Goal: Task Accomplishment & Management: Manage account settings

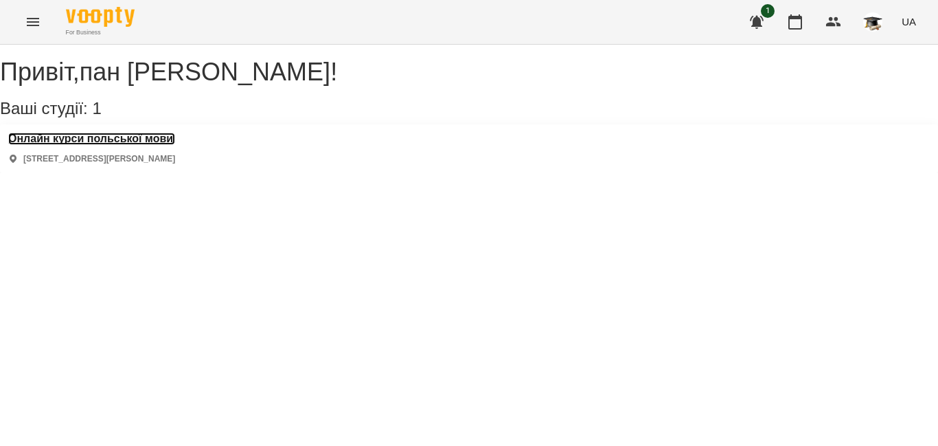
click at [151, 145] on h3 "Онлайн курси польської мови" at bounding box center [91, 139] width 167 height 12
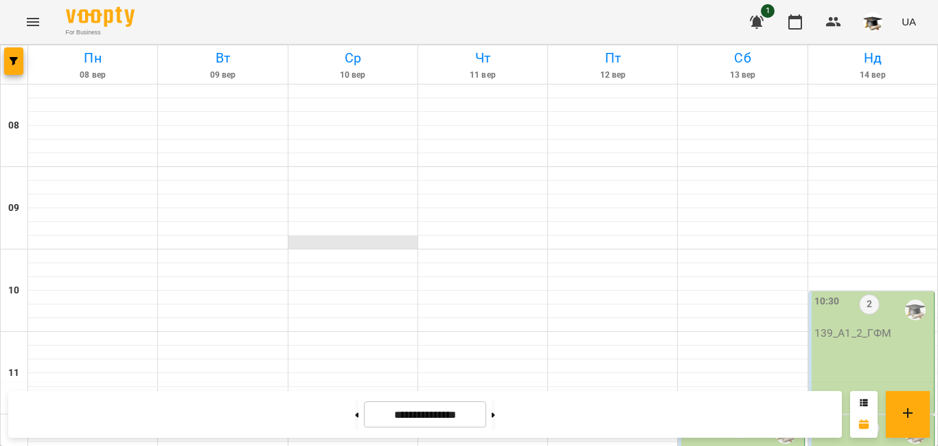
scroll to position [786, 0]
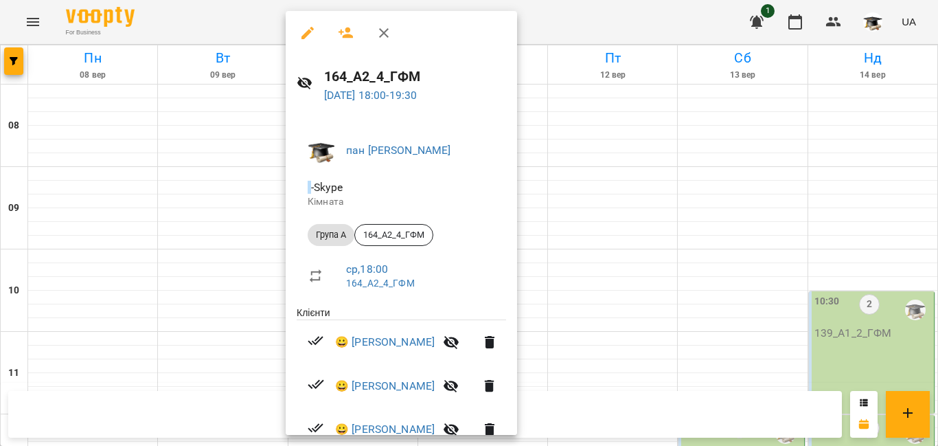
click at [230, 165] on div at bounding box center [469, 223] width 938 height 446
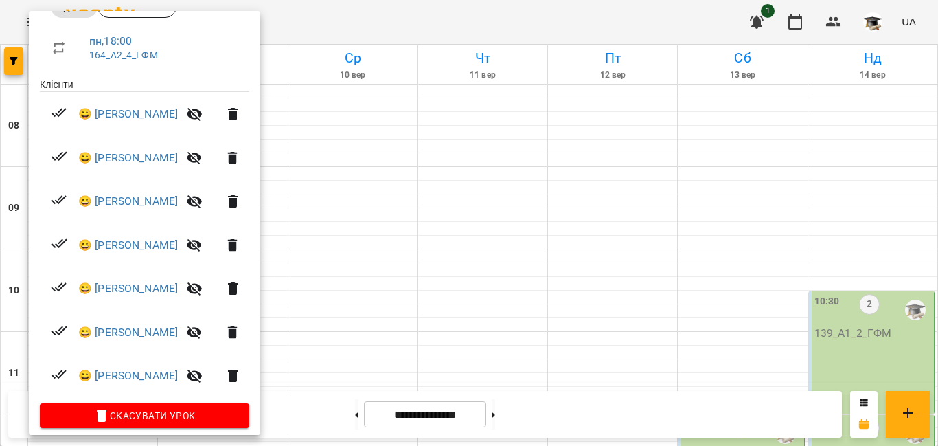
scroll to position [240, 0]
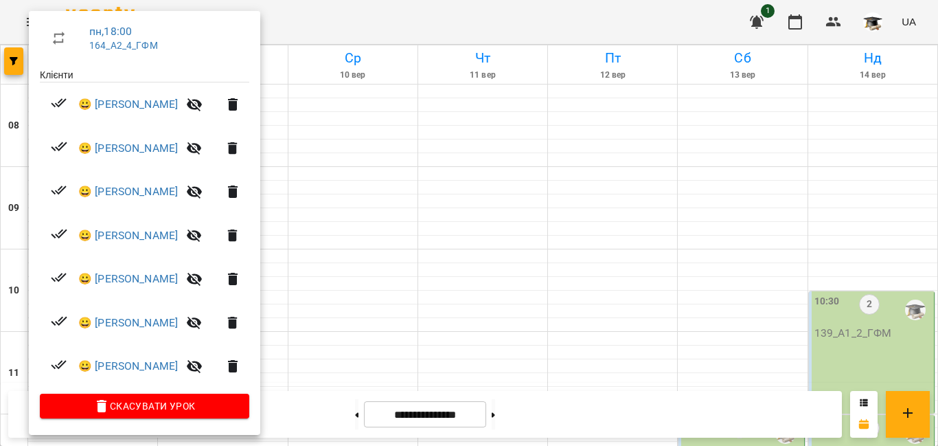
click at [202, 363] on icon "button" at bounding box center [194, 366] width 15 height 13
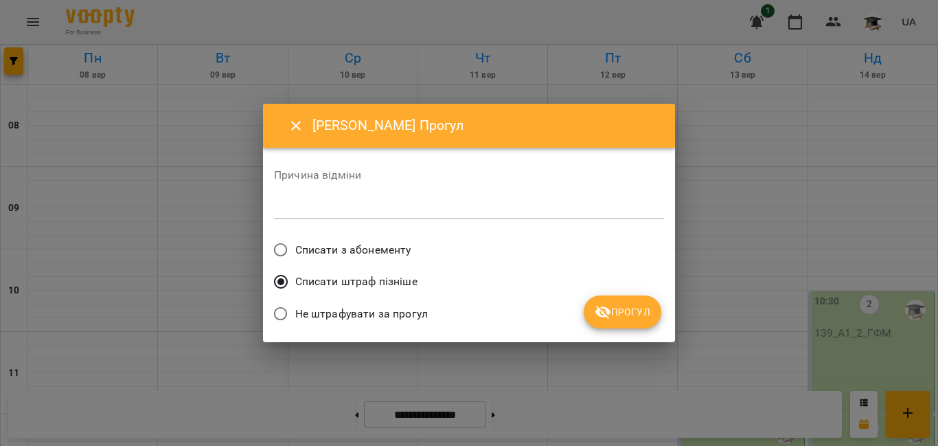
click at [628, 313] on span "Прогул" at bounding box center [623, 312] width 56 height 16
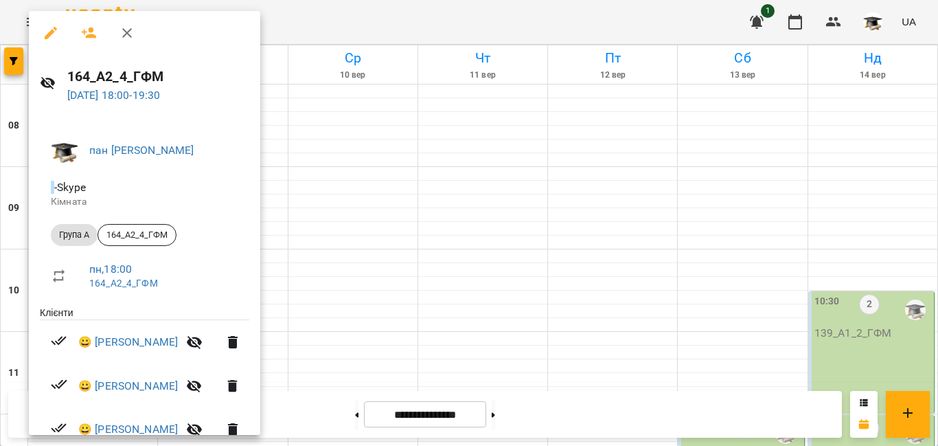
click at [514, 181] on div at bounding box center [469, 223] width 938 height 446
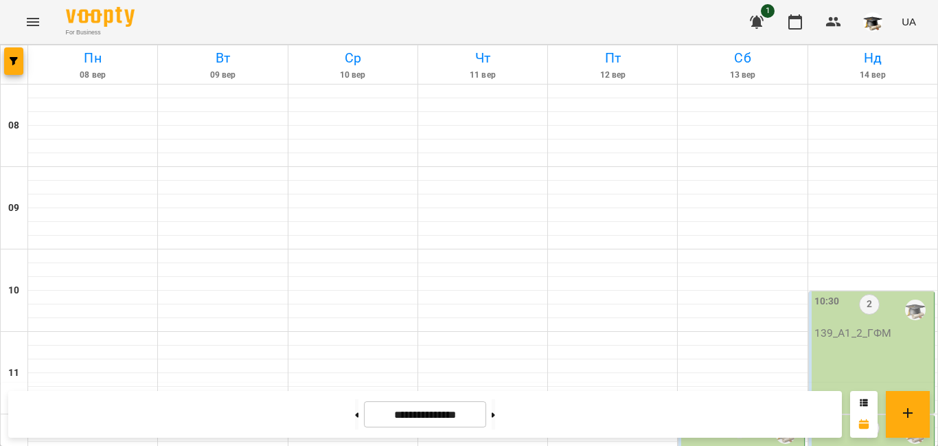
scroll to position [717, 0]
click at [355, 416] on button at bounding box center [356, 414] width 3 height 30
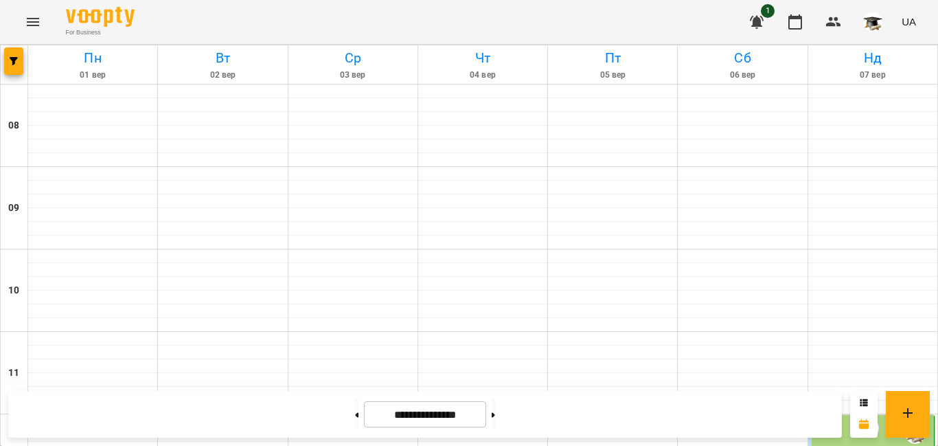
scroll to position [580, 0]
click at [495, 412] on icon at bounding box center [493, 414] width 3 height 5
type input "**********"
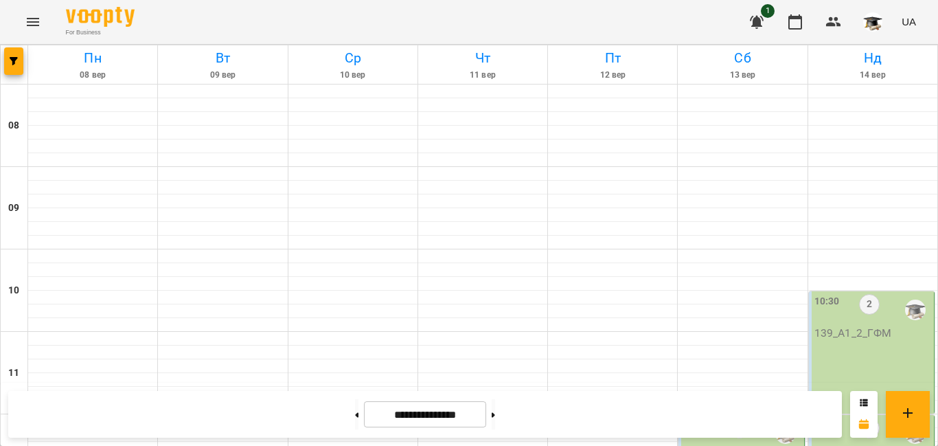
scroll to position [717, 0]
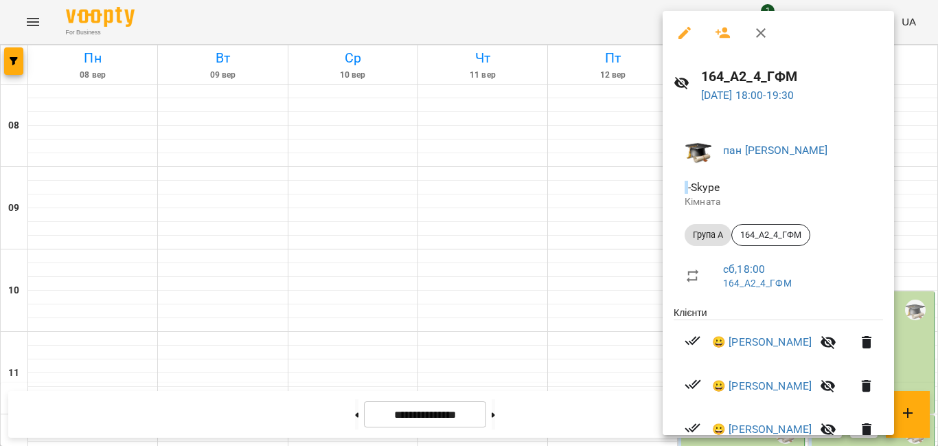
click at [582, 218] on div at bounding box center [469, 223] width 938 height 446
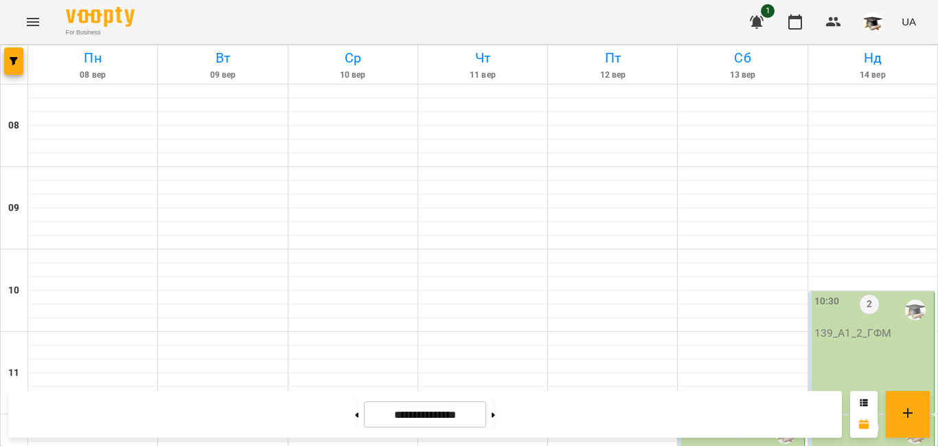
scroll to position [168, 0]
click at [696, 418] on div "12:00" at bounding box center [696, 434] width 25 height 32
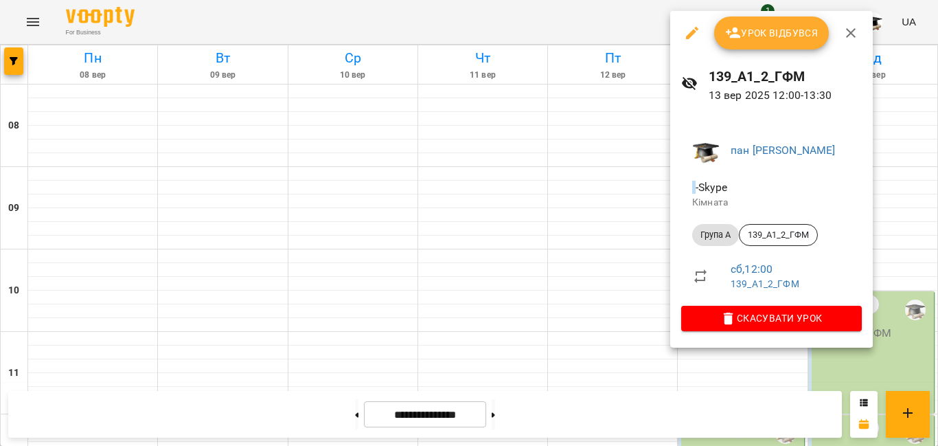
click at [755, 35] on span "Урок відбувся" at bounding box center [771, 33] width 93 height 16
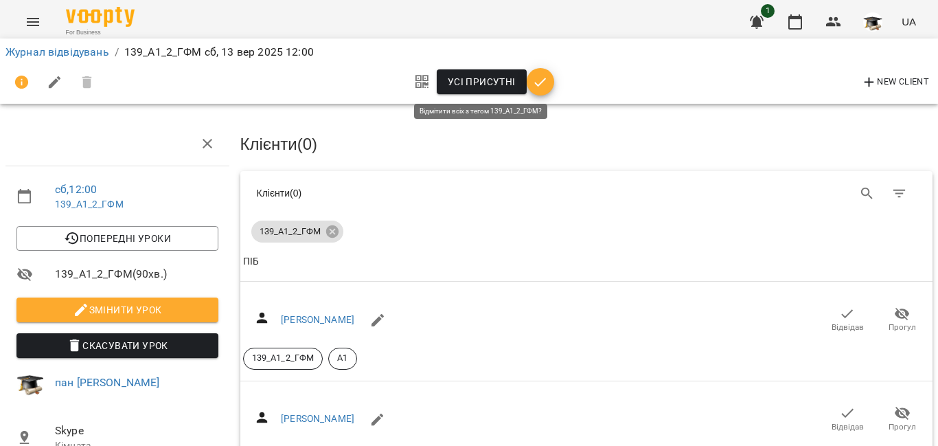
click at [473, 78] on span "Усі присутні" at bounding box center [482, 81] width 68 height 16
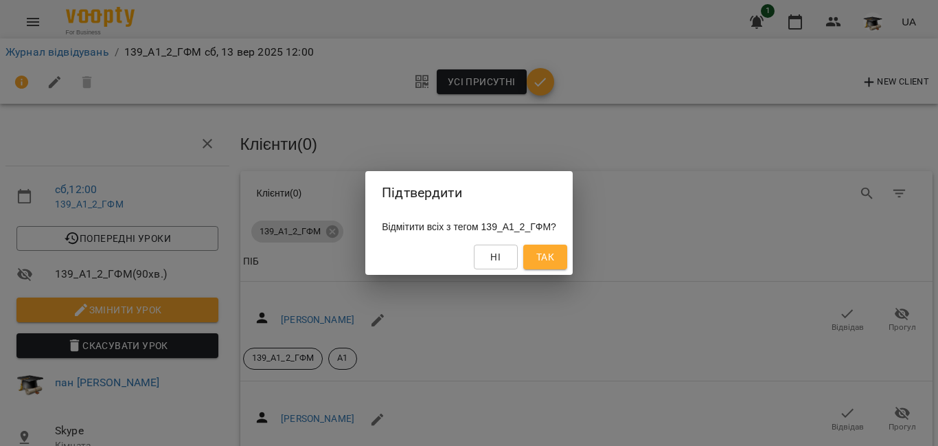
click at [554, 263] on span "Так" at bounding box center [545, 257] width 18 height 16
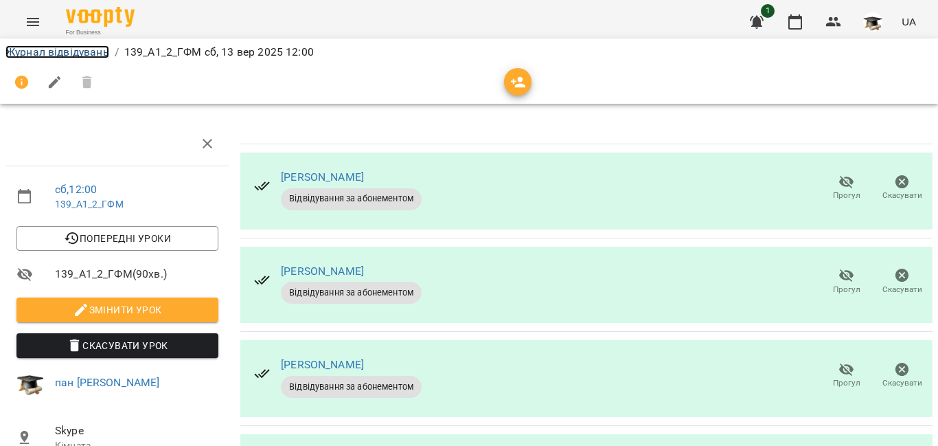
click at [79, 49] on link "Журнал відвідувань" at bounding box center [57, 51] width 104 height 13
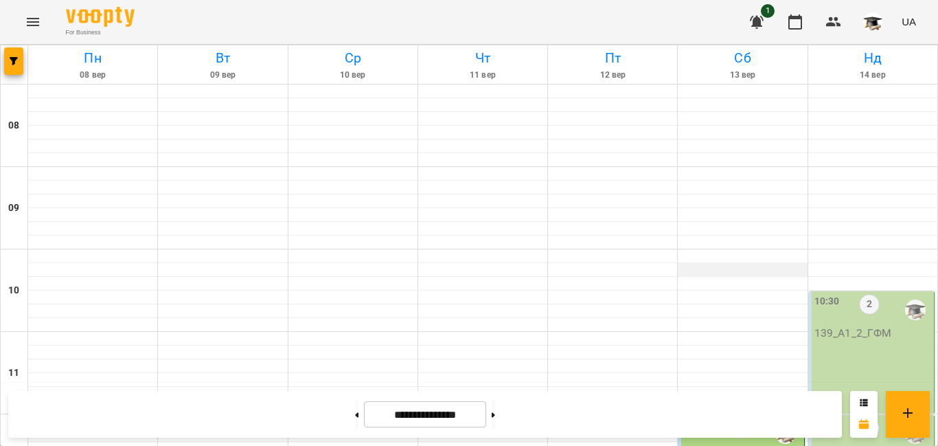
scroll to position [69, 0]
click at [815, 294] on label "10:30" at bounding box center [827, 301] width 25 height 15
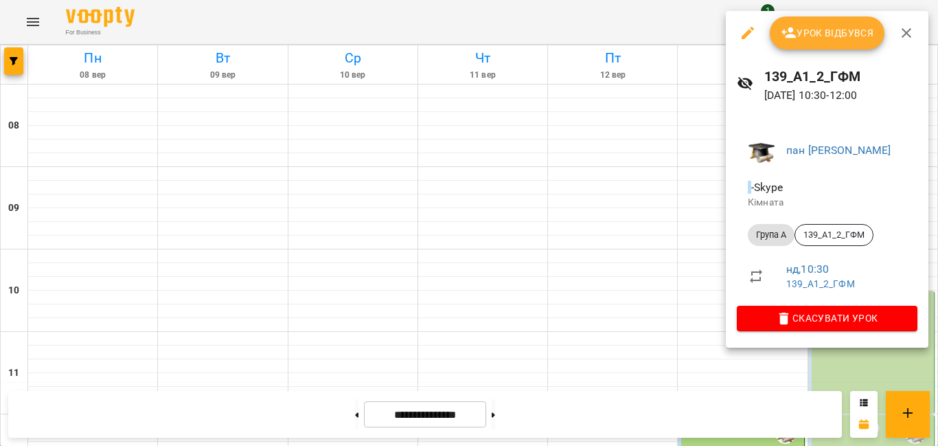
click at [797, 27] on span "Урок відбувся" at bounding box center [827, 33] width 93 height 16
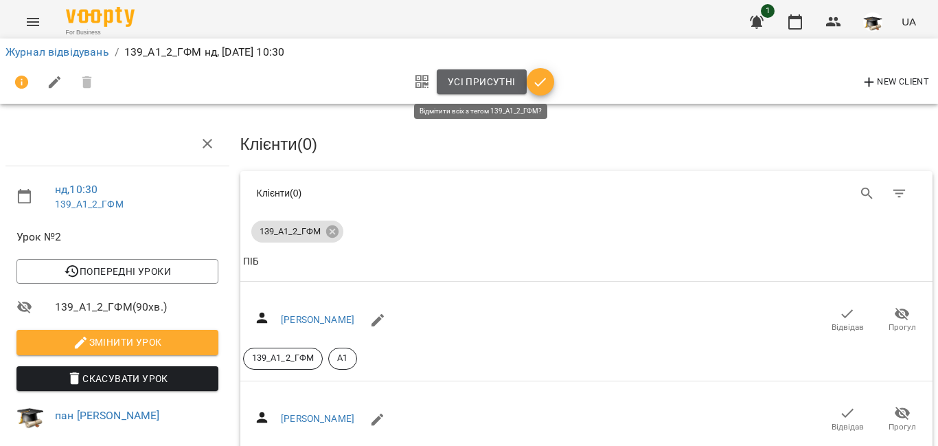
click at [478, 83] on span "Усі присутні" at bounding box center [482, 81] width 68 height 16
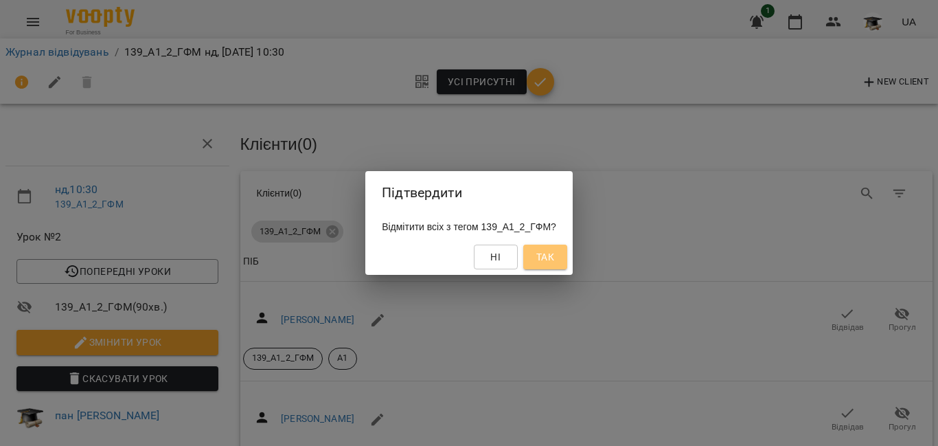
click at [554, 256] on span "Так" at bounding box center [545, 257] width 18 height 16
